Goal: Task Accomplishment & Management: Complete application form

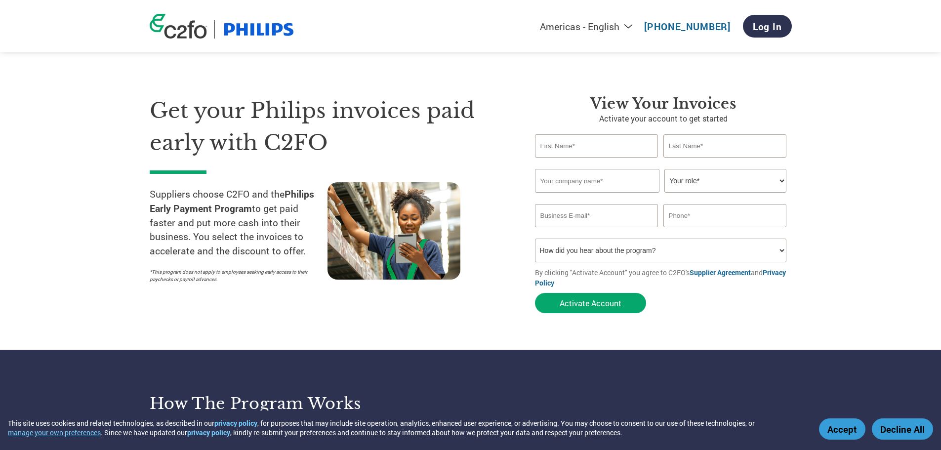
click at [591, 139] on input "text" at bounding box center [596, 145] width 123 height 23
type input "[PERSON_NAME]"
type input "Hall"
type input "Oberon"
click at [773, 176] on select "Your role* CFO Controller Credit Manager Finance Director Treasurer CEO Preside…" at bounding box center [725, 181] width 122 height 24
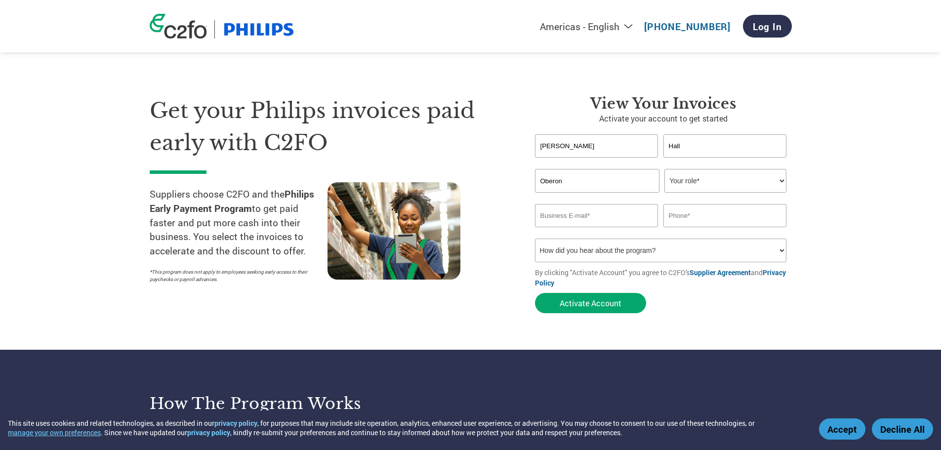
select select "ACCOUNTING"
click at [664, 169] on select "Your role* CFO Controller Credit Manager Finance Director Treasurer CEO Preside…" at bounding box center [725, 181] width 122 height 24
click at [582, 211] on input "email" at bounding box center [596, 215] width 123 height 23
type input "[EMAIL_ADDRESS][DOMAIN_NAME]"
click at [687, 217] on input "814" at bounding box center [724, 215] width 123 height 23
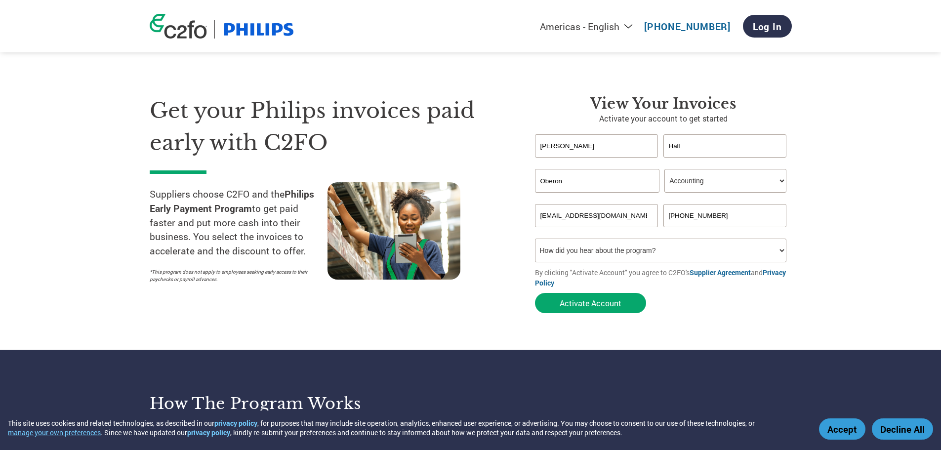
type input "[PHONE_NUMBER]"
click at [595, 251] on select "How did you hear about the program? Received a letter Email Social Media Online…" at bounding box center [661, 251] width 252 height 24
select select "Email"
click at [535, 239] on select "How did you hear about the program? Received a letter Email Social Media Online…" at bounding box center [661, 251] width 252 height 24
click at [584, 296] on button "Activate Account" at bounding box center [590, 303] width 111 height 20
